Goal: Ask a question

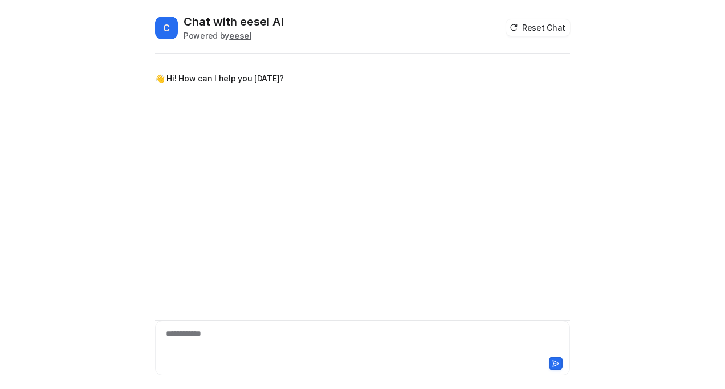
click at [180, 323] on div "**********" at bounding box center [362, 348] width 415 height 55
click at [201, 337] on div at bounding box center [362, 341] width 409 height 26
paste div
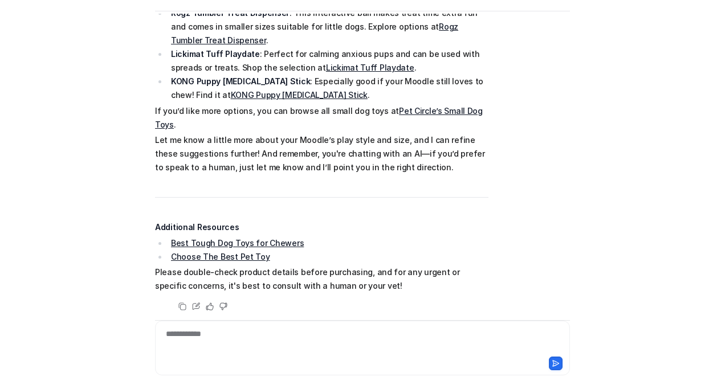
scroll to position [182, 0]
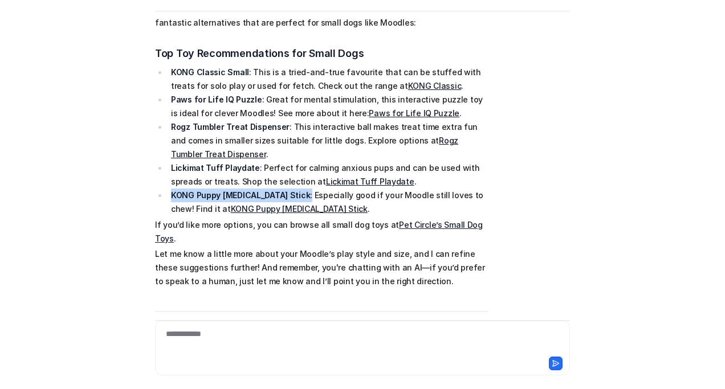
drag, startPoint x: 164, startPoint y: 191, endPoint x: 273, endPoint y: 194, distance: 108.9
click at [273, 194] on li "KONG Puppy [MEDICAL_DATA] Stick : Especially good if your Moodle still loves to…" at bounding box center [328, 202] width 321 height 27
copy li "KONG Puppy [MEDICAL_DATA] Stick :"
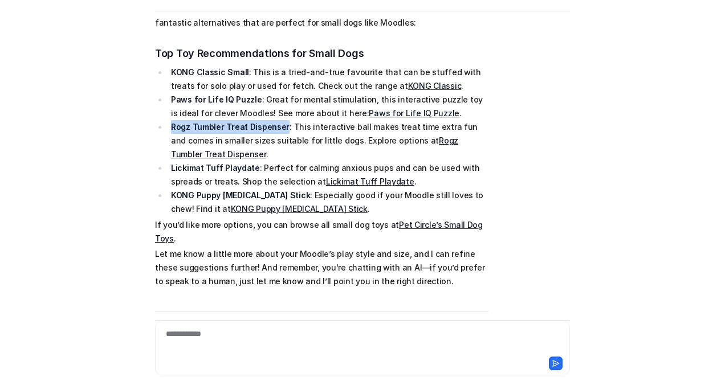
drag, startPoint x: 165, startPoint y: 126, endPoint x: 279, endPoint y: 123, distance: 114.0
click at [279, 123] on li "Rogz Tumbler Treat Dispenser : This interactive ball makes treat time extra fun…" at bounding box center [328, 140] width 321 height 41
copy strong "Rogz Tumbler Treat Dispenser"
drag, startPoint x: 164, startPoint y: 97, endPoint x: 254, endPoint y: 98, distance: 90.0
click at [254, 98] on li "Paws for Life IQ Puzzle : Great for mental stimulation, this interactive puzzle…" at bounding box center [328, 106] width 321 height 27
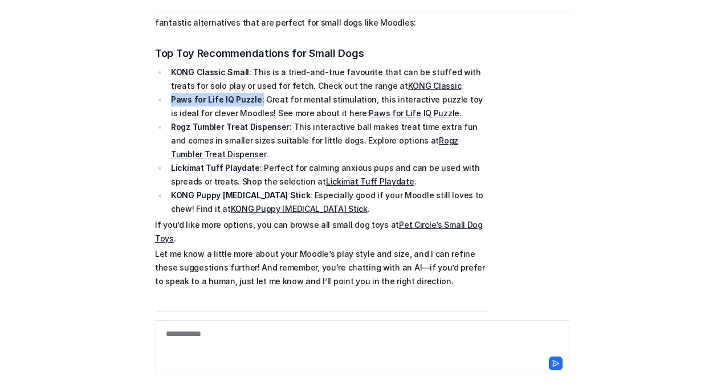
copy li "Paws for Life IQ Puzzle :"
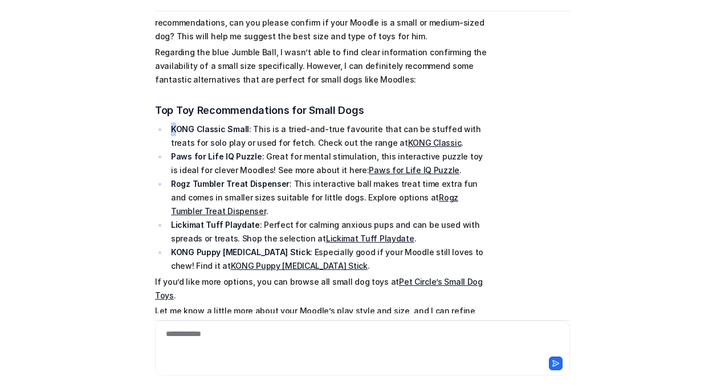
click at [175, 128] on strong "KONG Classic Small" at bounding box center [210, 129] width 78 height 10
drag, startPoint x: 205, startPoint y: 128, endPoint x: 234, endPoint y: 128, distance: 29.1
click at [234, 128] on strong "KONG Classic Small" at bounding box center [210, 129] width 78 height 10
drag, startPoint x: 166, startPoint y: 125, endPoint x: 26, endPoint y: 113, distance: 140.7
click at [168, 125] on li "KONG Classic Small : This is a tried-and-true favourite that can be stuffed wit…" at bounding box center [328, 136] width 321 height 27
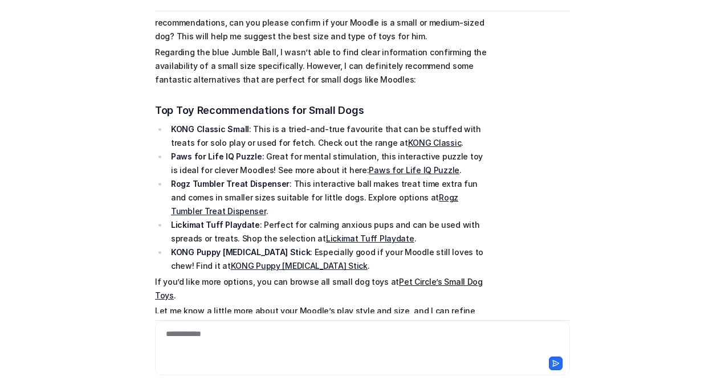
click at [175, 117] on h3 "Top Toy Recommendations for Small Dogs" at bounding box center [321, 111] width 333 height 16
drag, startPoint x: 168, startPoint y: 125, endPoint x: 240, endPoint y: 124, distance: 73.0
click at [240, 124] on li "KONG Classic Small : This is a tried-and-true favourite that can be stuffed wit…" at bounding box center [328, 136] width 321 height 27
copy strong "KONG Classic Small"
click at [270, 344] on div "**********" at bounding box center [362, 341] width 409 height 26
